Goal: Task Accomplishment & Management: Use online tool/utility

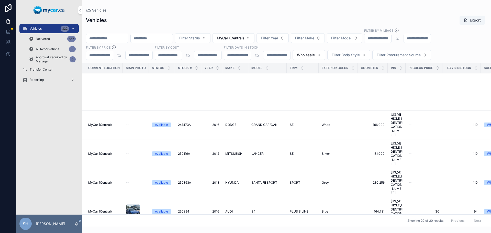
scroll to position [246, 0]
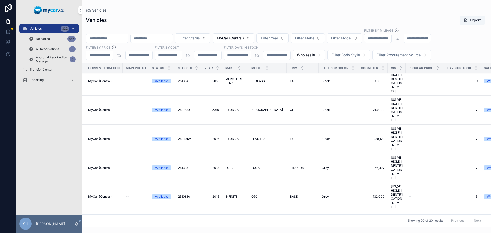
click at [45, 30] on div "Vehicles 322" at bounding box center [49, 29] width 53 height 8
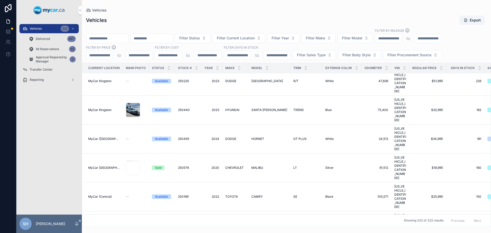
scroll to position [244, 0]
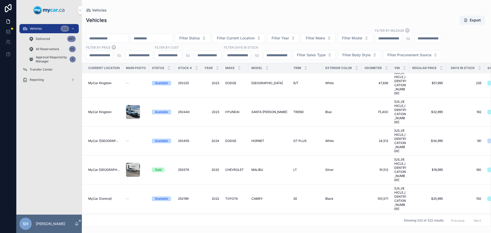
click at [116, 38] on input "scrollable content" at bounding box center [107, 38] width 42 height 7
type input "******"
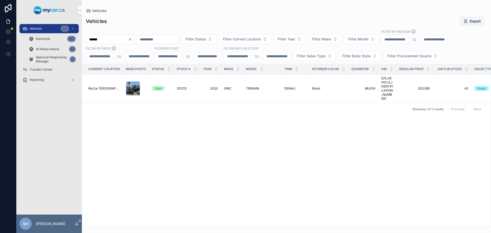
click at [254, 86] on span "TERRAIN" at bounding box center [252, 88] width 13 height 4
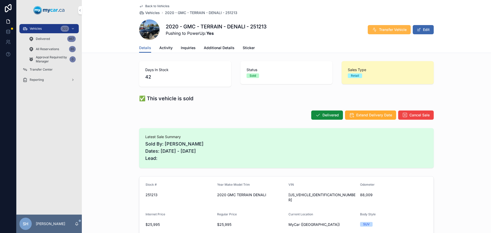
click at [384, 29] on span "Transfer Vehicle" at bounding box center [393, 29] width 28 height 5
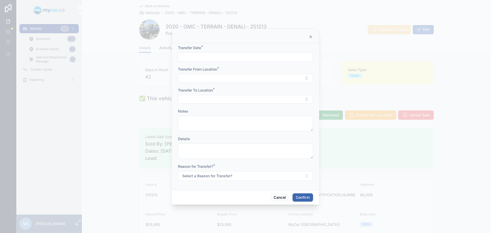
click at [192, 58] on input "text" at bounding box center [245, 56] width 135 height 7
click at [245, 68] on button "[DATE]" at bounding box center [246, 69] width 20 height 9
type input "*********"
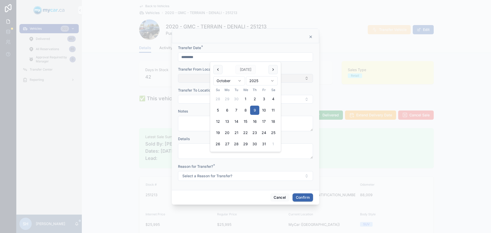
click at [189, 80] on button "Select Button" at bounding box center [245, 78] width 135 height 9
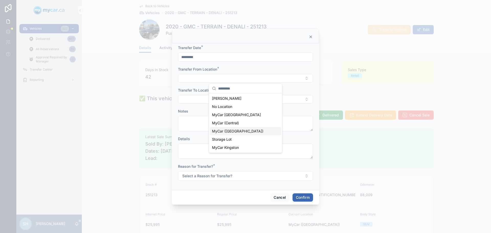
click at [233, 132] on span "MyCar ([GEOGRAPHIC_DATA])" at bounding box center [237, 131] width 51 height 5
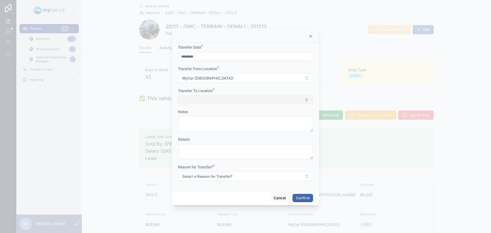
click at [203, 101] on button "Select Button" at bounding box center [245, 99] width 135 height 9
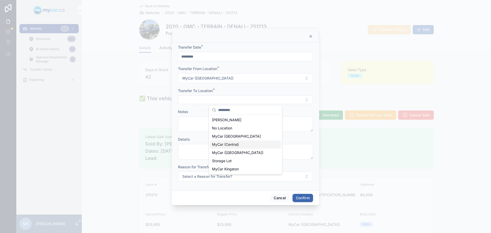
click at [234, 144] on span "MyCar (Central)" at bounding box center [225, 144] width 27 height 5
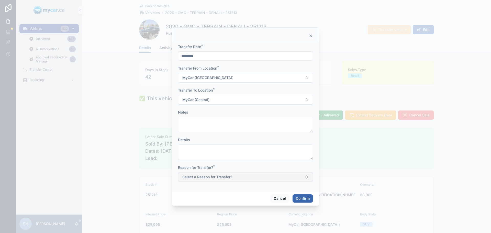
click at [210, 178] on span "Select a Reason for Transfer?" at bounding box center [207, 177] width 50 height 5
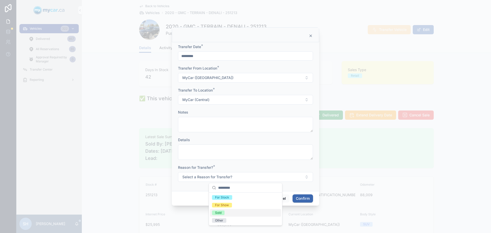
click at [222, 214] on span "Sold" at bounding box center [218, 213] width 13 height 5
click at [304, 197] on button "Confirm" at bounding box center [303, 198] width 20 height 8
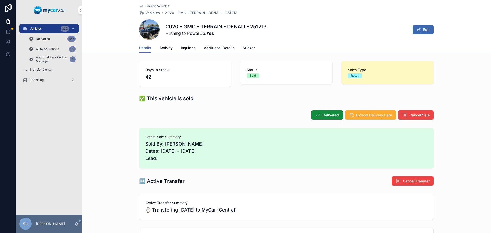
drag, startPoint x: 50, startPoint y: 140, endPoint x: 62, endPoint y: 112, distance: 30.4
click at [51, 140] on div "Vehicles 322 Delivered 867 All Reservations 65 Approval Required by Manager 0 T…" at bounding box center [49, 117] width 66 height 194
click at [45, 69] on span "Transfer Center" at bounding box center [41, 70] width 23 height 4
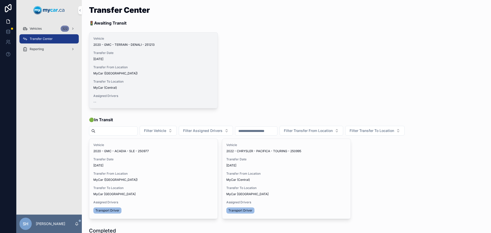
click at [0, 0] on span "Assign Driver" at bounding box center [0, 0] width 0 height 0
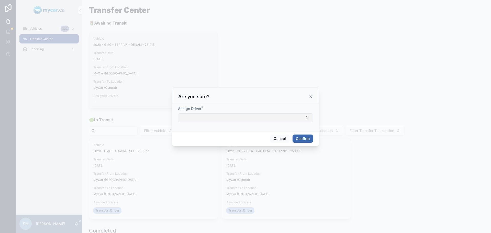
click at [193, 119] on button "Select Button" at bounding box center [245, 117] width 135 height 9
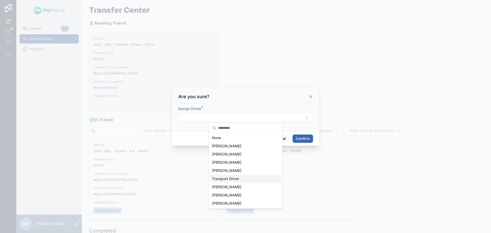
click at [238, 179] on span "Transport Driver" at bounding box center [225, 178] width 27 height 5
click at [302, 139] on button "Confirm" at bounding box center [303, 139] width 20 height 8
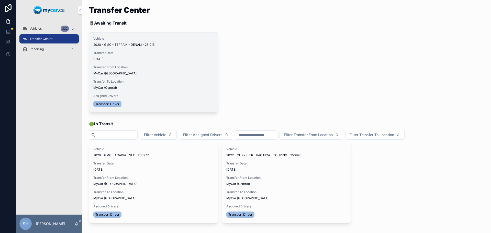
click at [0, 0] on span "Begin Trip" at bounding box center [0, 0] width 0 height 0
